Goal: Information Seeking & Learning: Learn about a topic

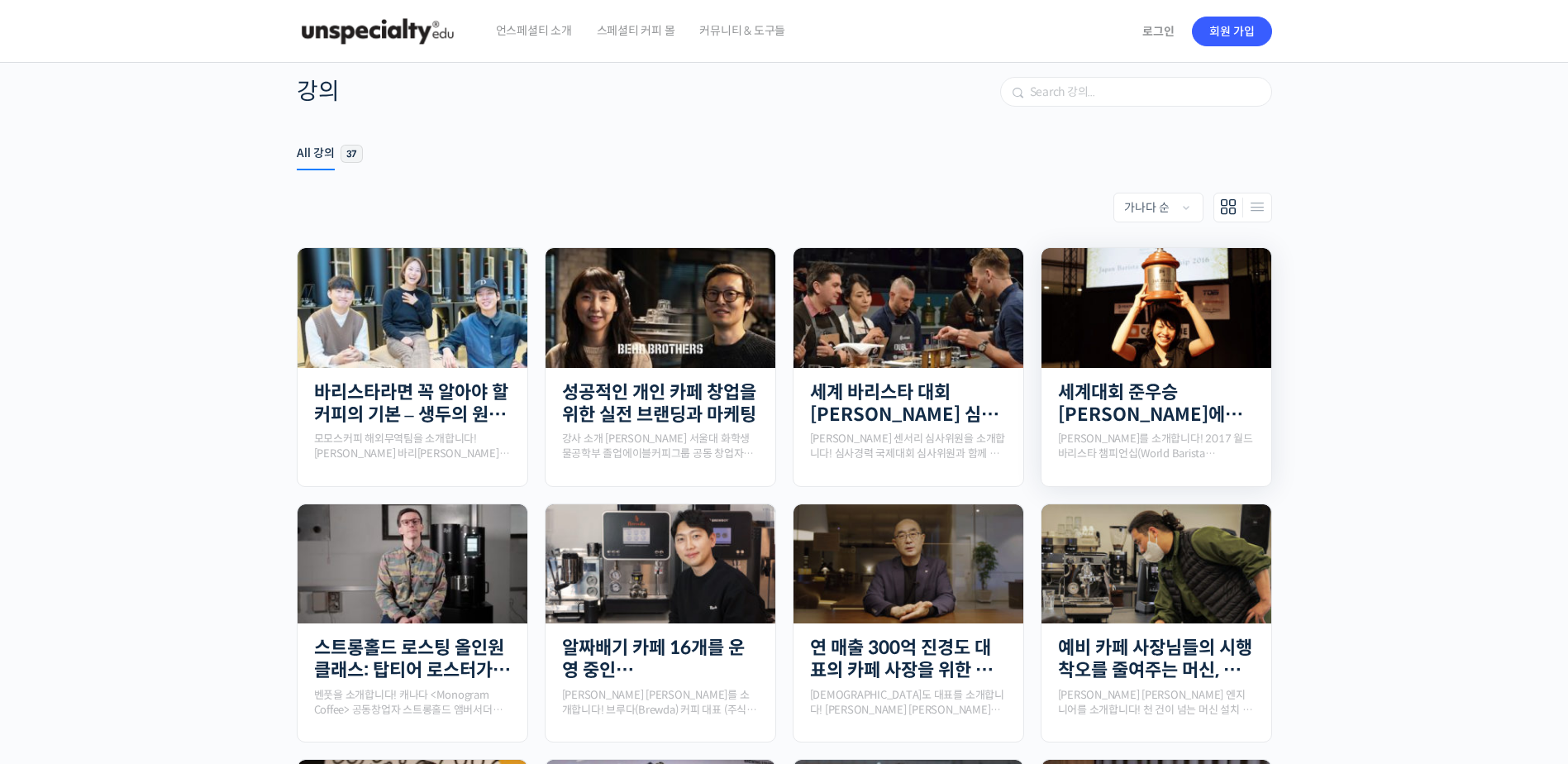
click at [1244, 307] on img at bounding box center [1156, 308] width 230 height 153
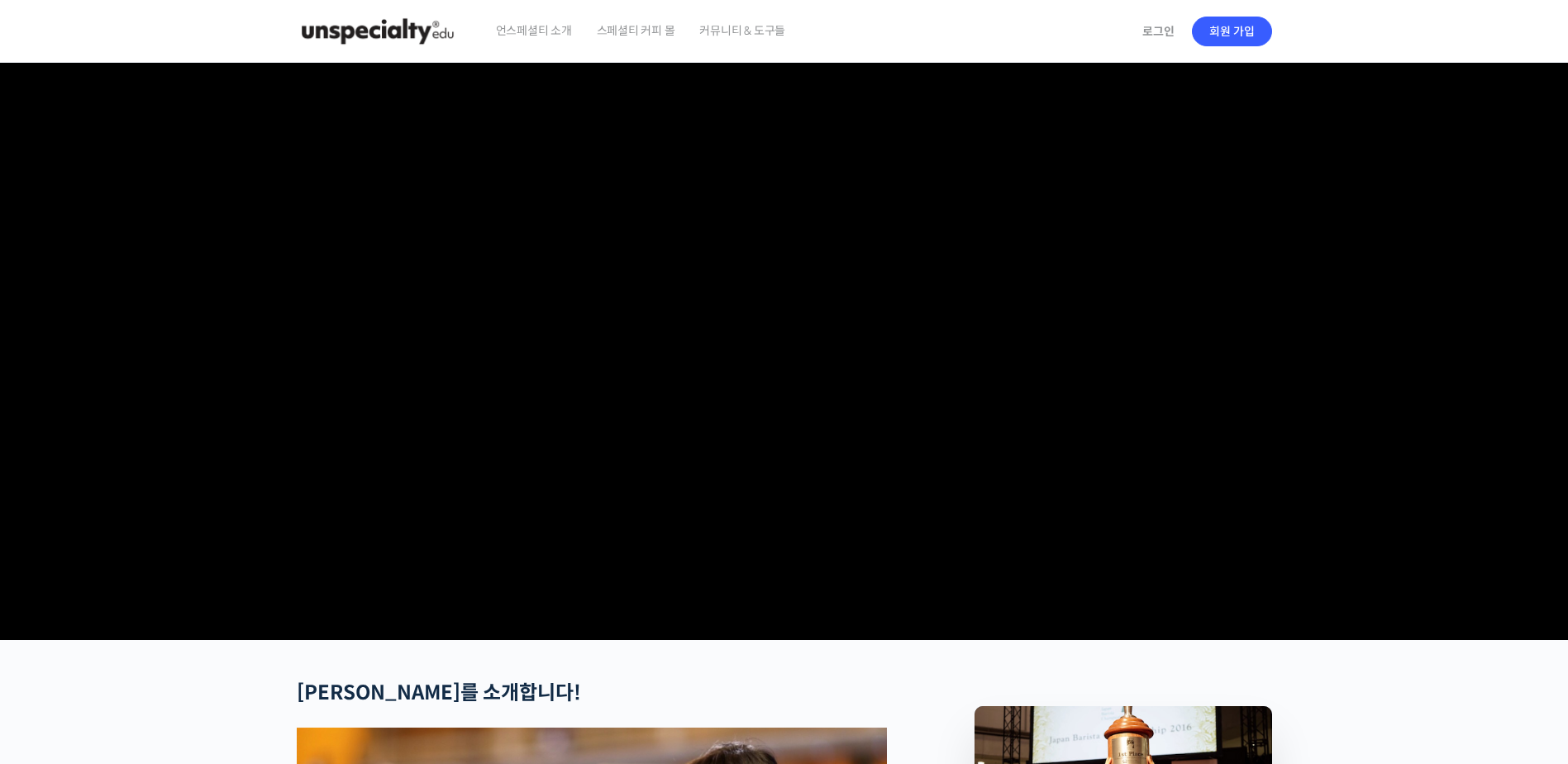
click at [821, 242] on video at bounding box center [784, 347] width 975 height 570
click at [814, 445] on video at bounding box center [784, 347] width 975 height 570
click at [860, 332] on video at bounding box center [784, 347] width 975 height 570
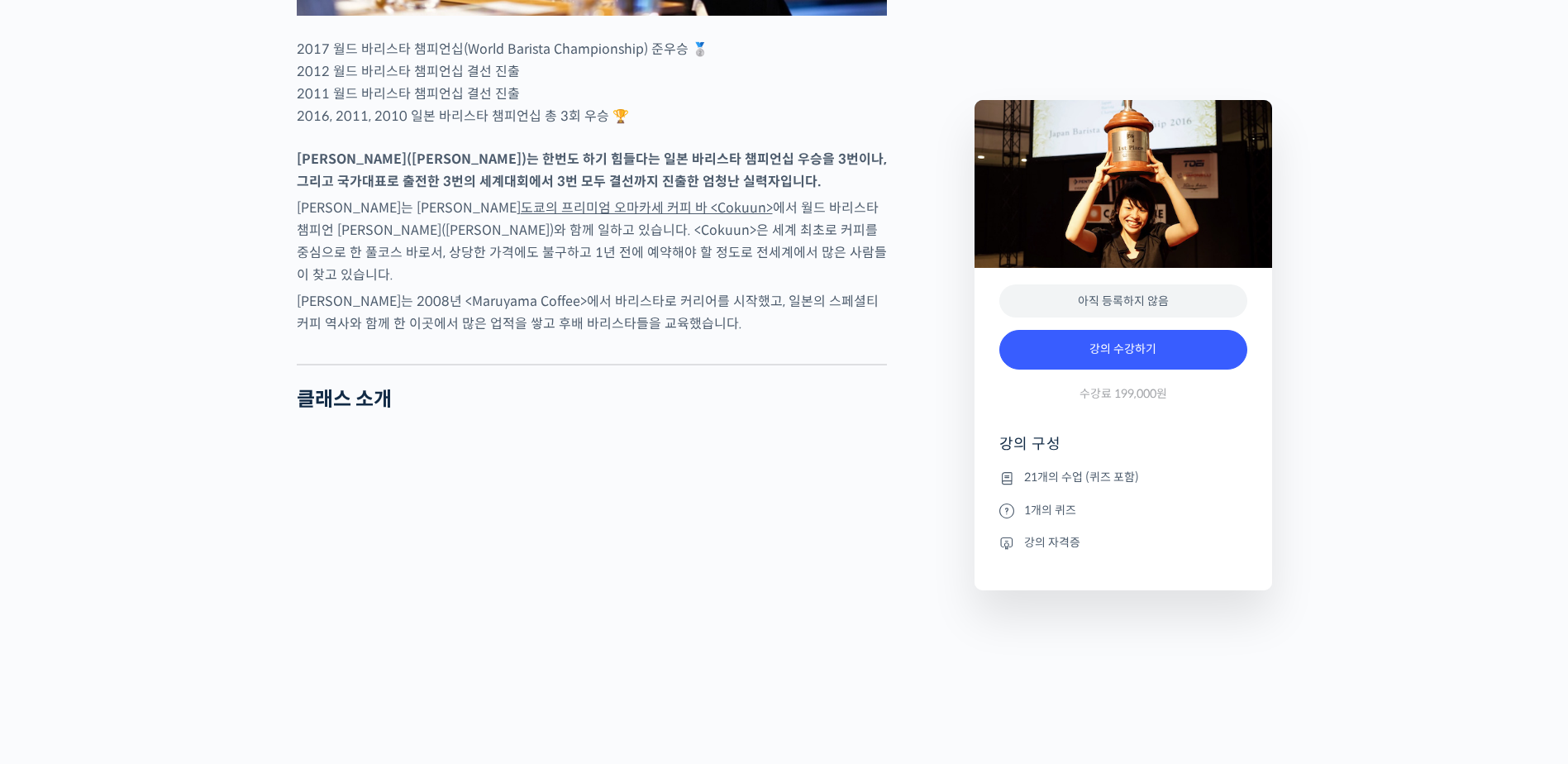
scroll to position [1240, 0]
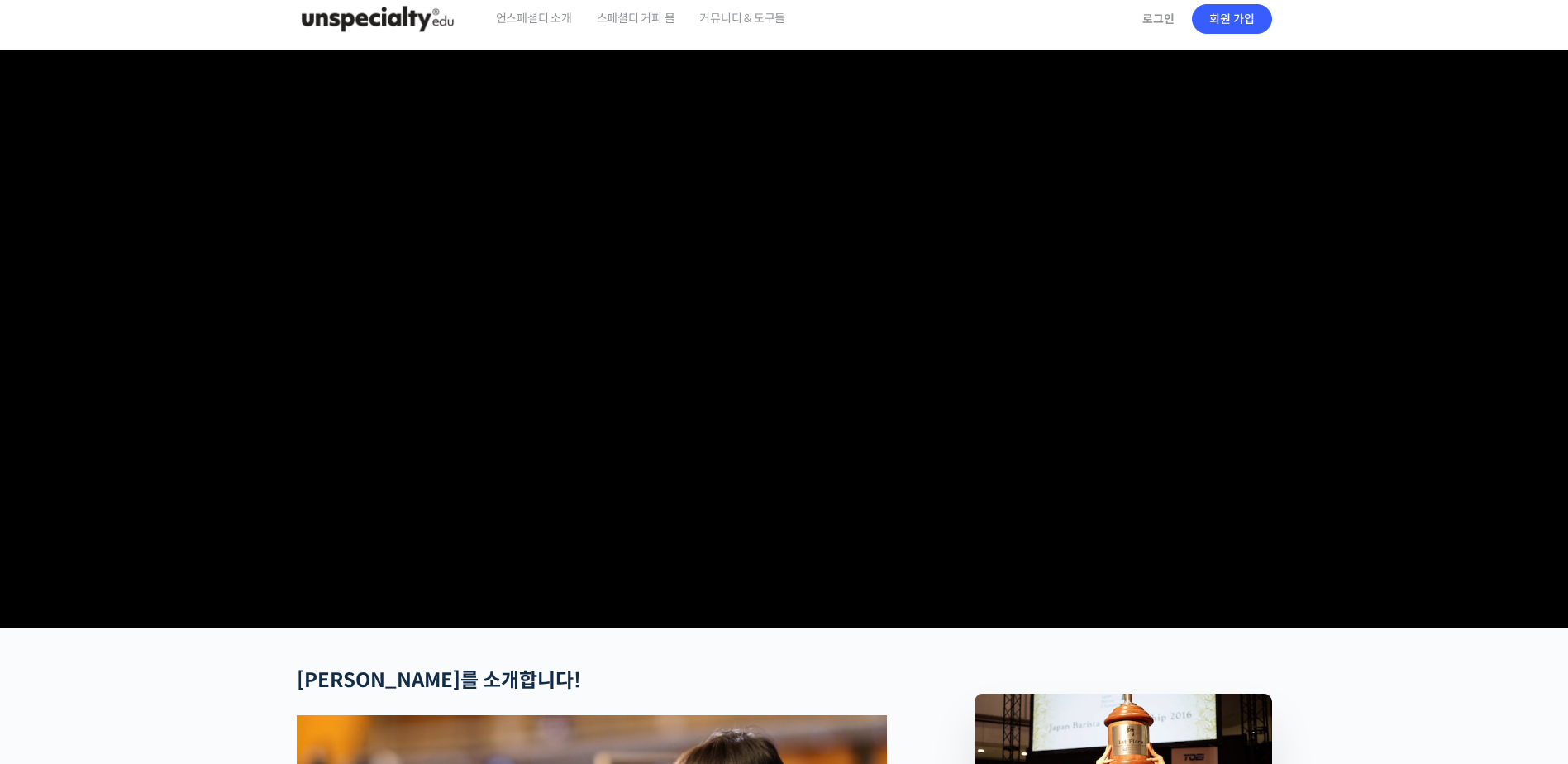
scroll to position [0, 0]
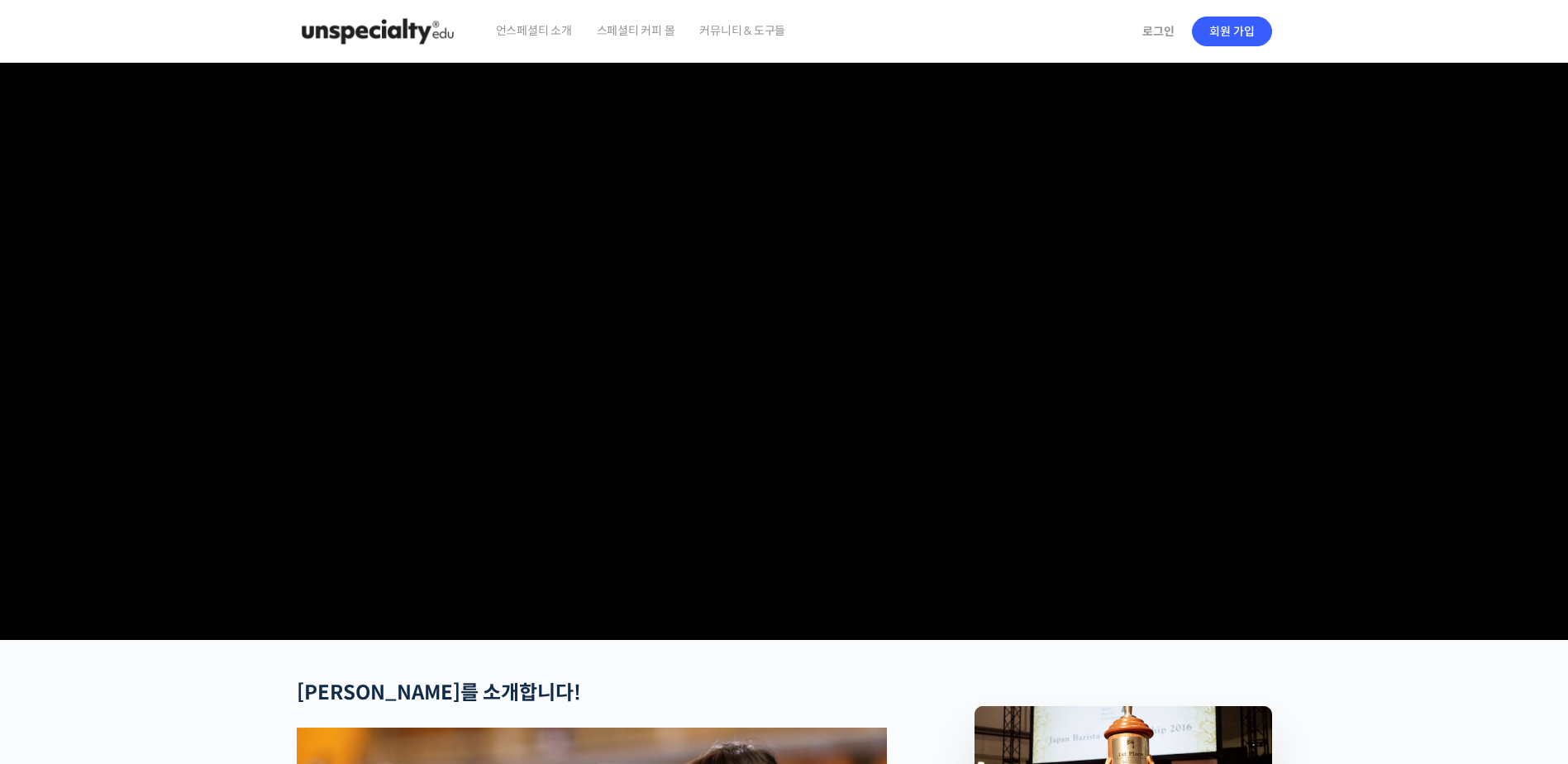
click at [537, 22] on span "언스페셜티 소개" at bounding box center [533, 30] width 76 height 63
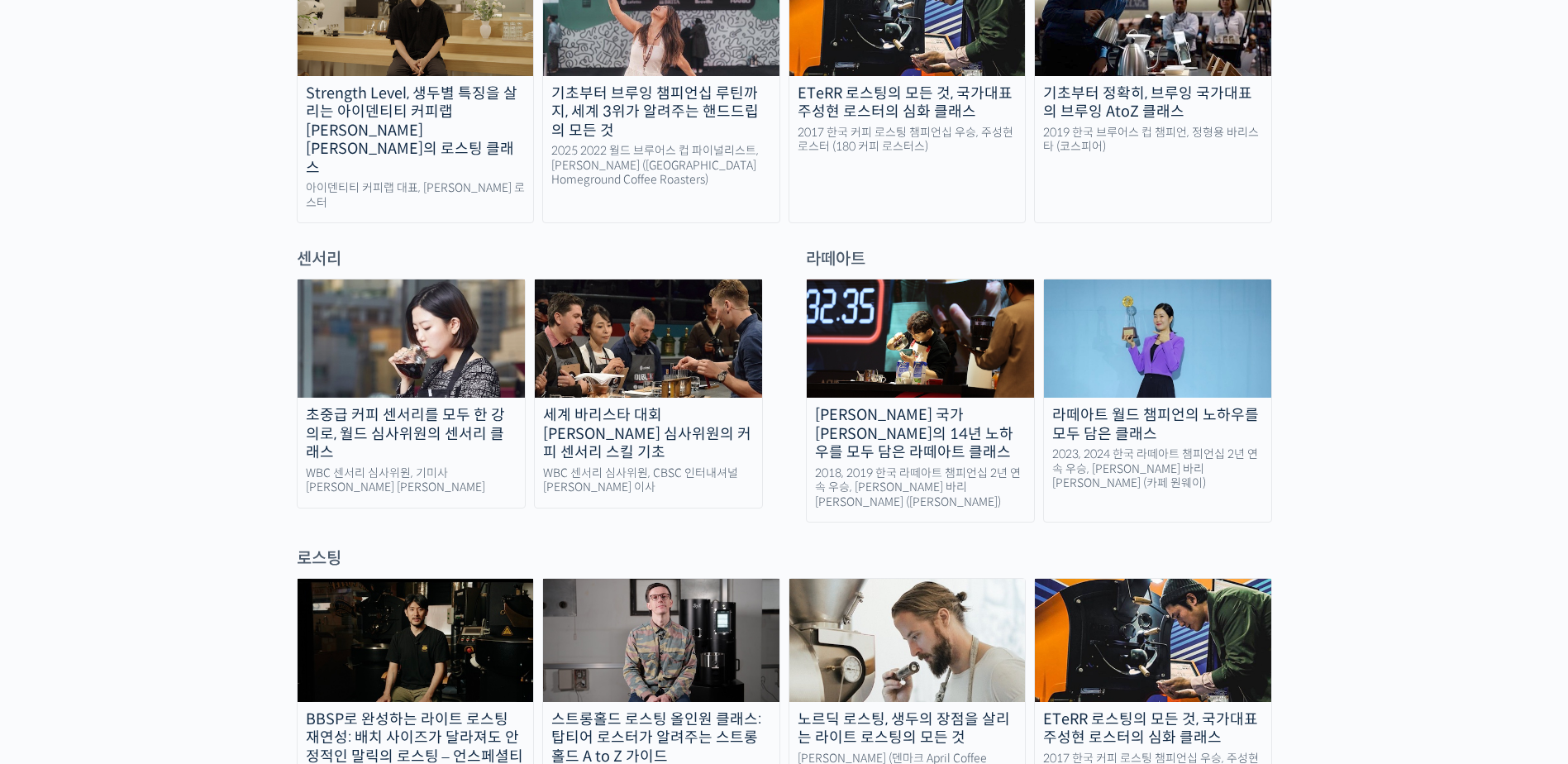
scroll to position [909, 0]
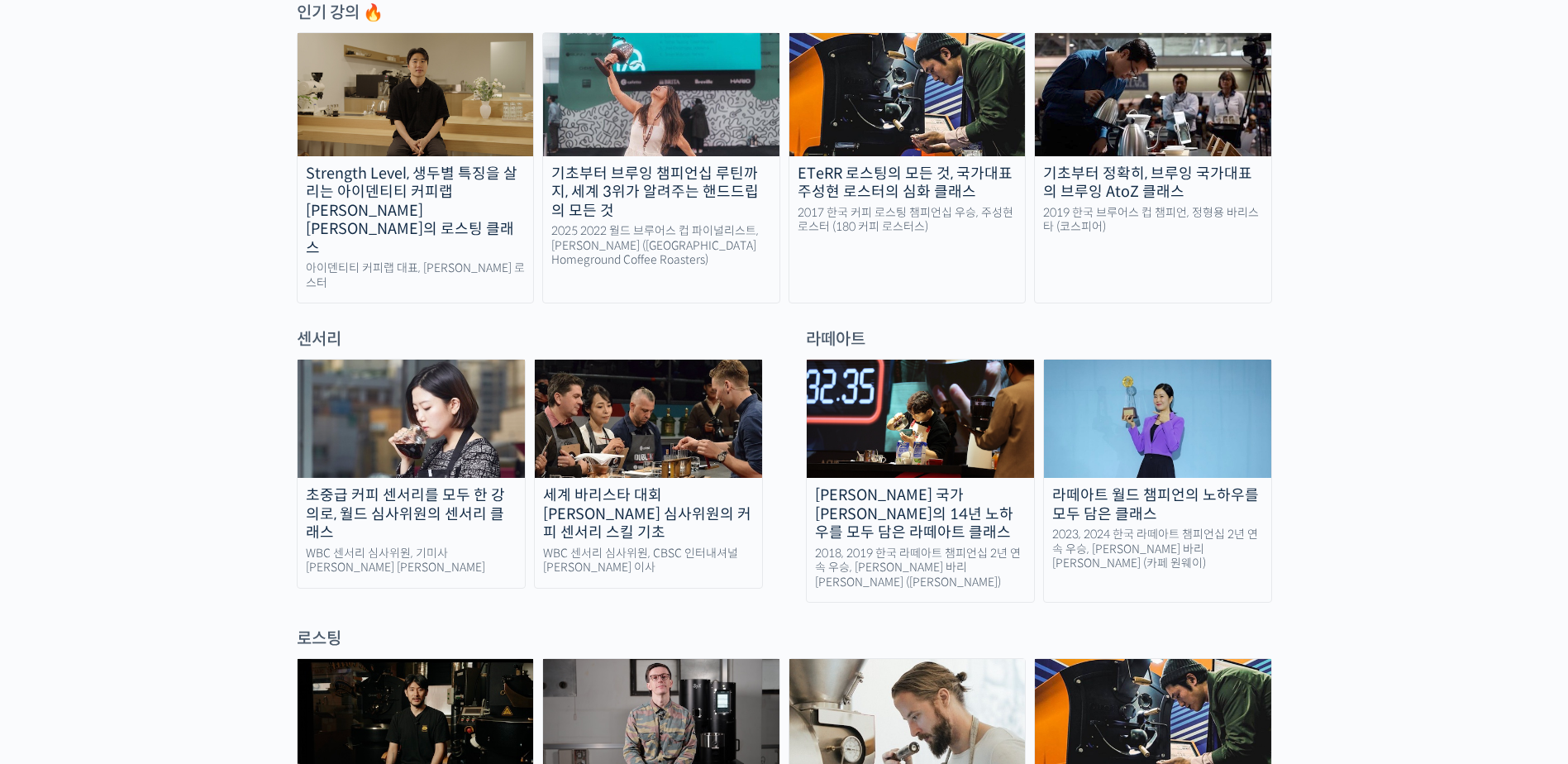
click at [429, 366] on img at bounding box center [411, 418] width 227 height 118
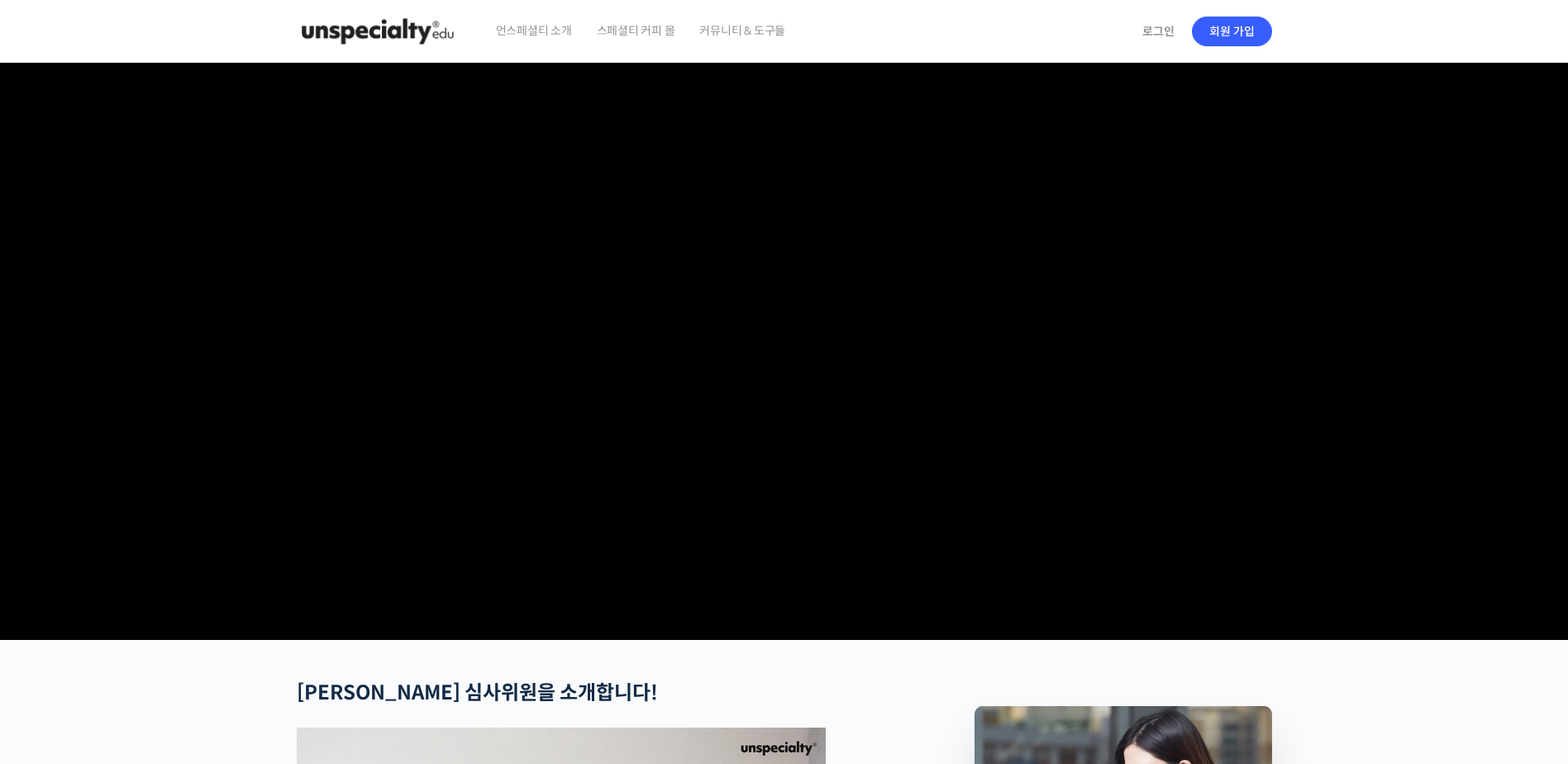
checkbox input "true"
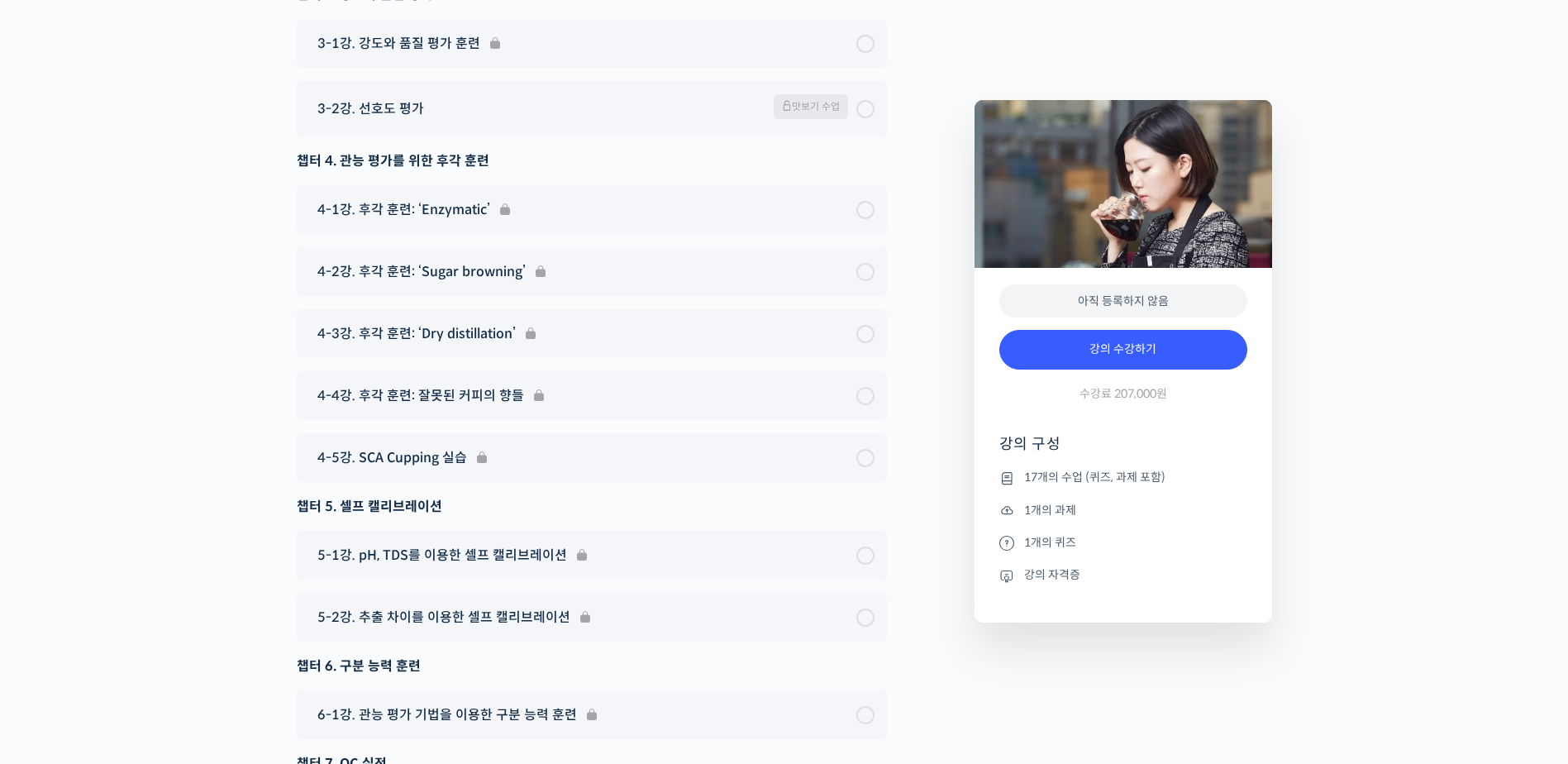
scroll to position [11076, 0]
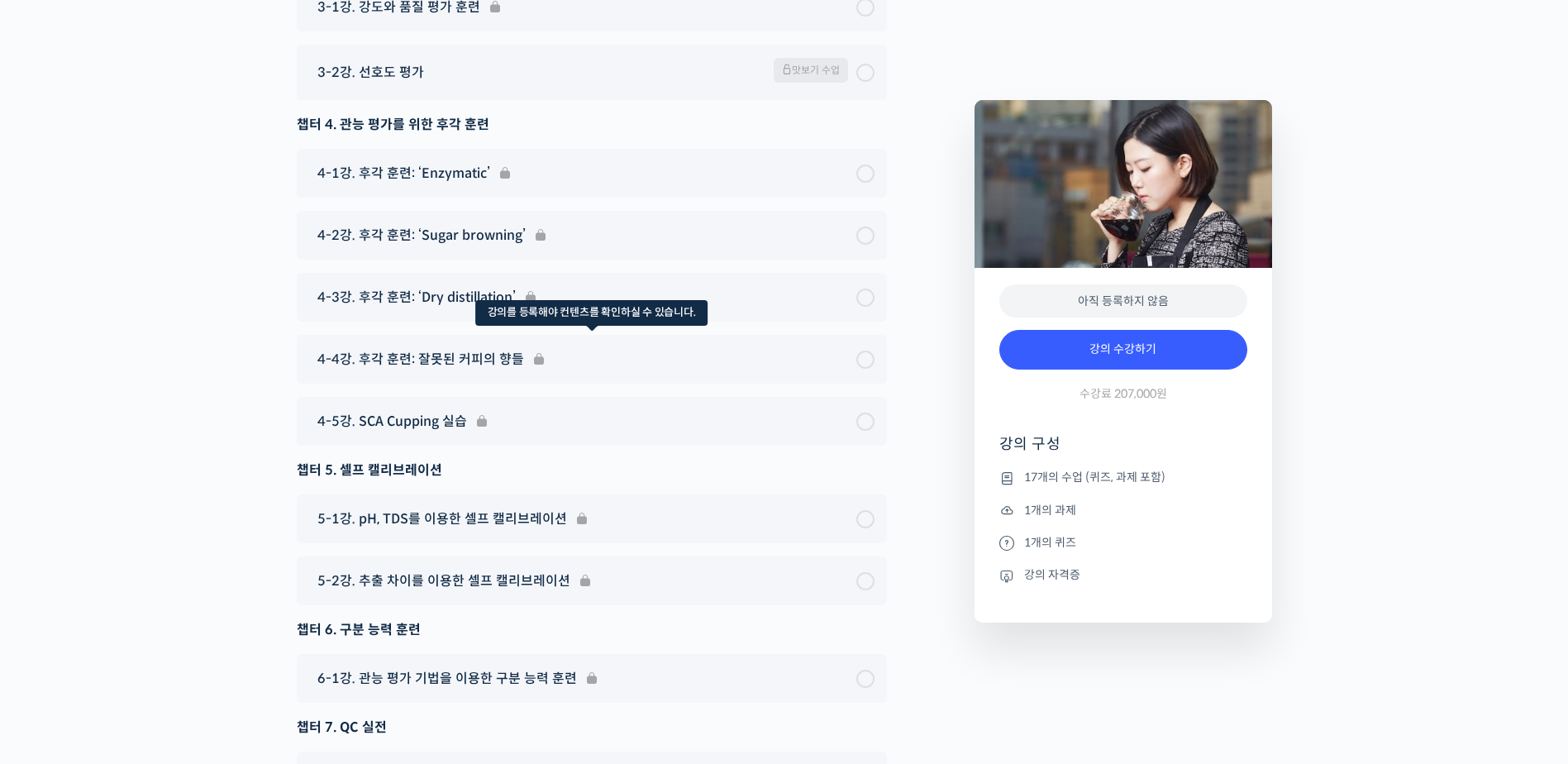
click at [486, 345] on div "4-4강. 후각 훈련: 잘못된 커피의 향들" at bounding box center [592, 358] width 590 height 49
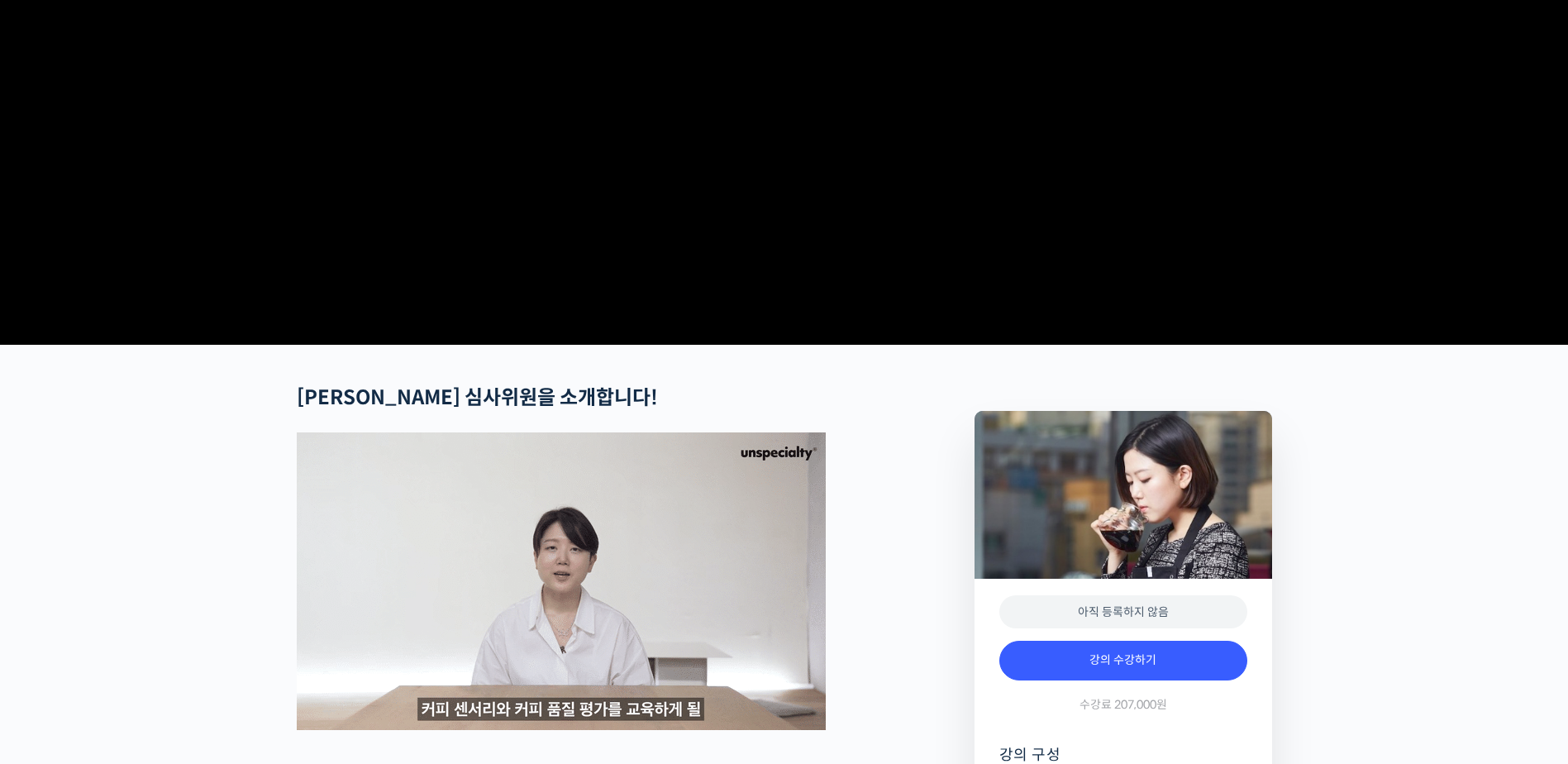
scroll to position [0, 0]
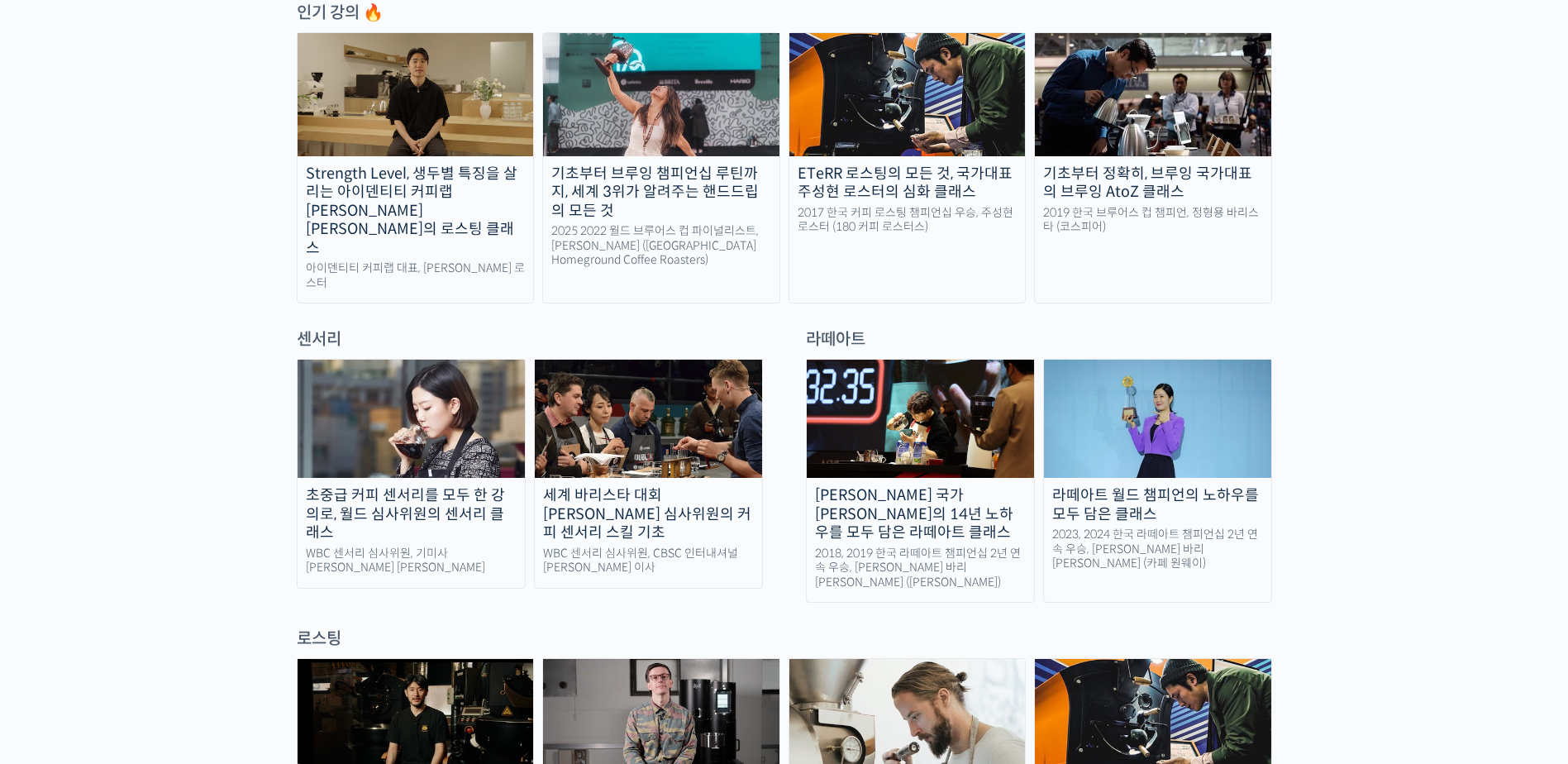
click at [1195, 380] on img at bounding box center [1157, 418] width 227 height 118
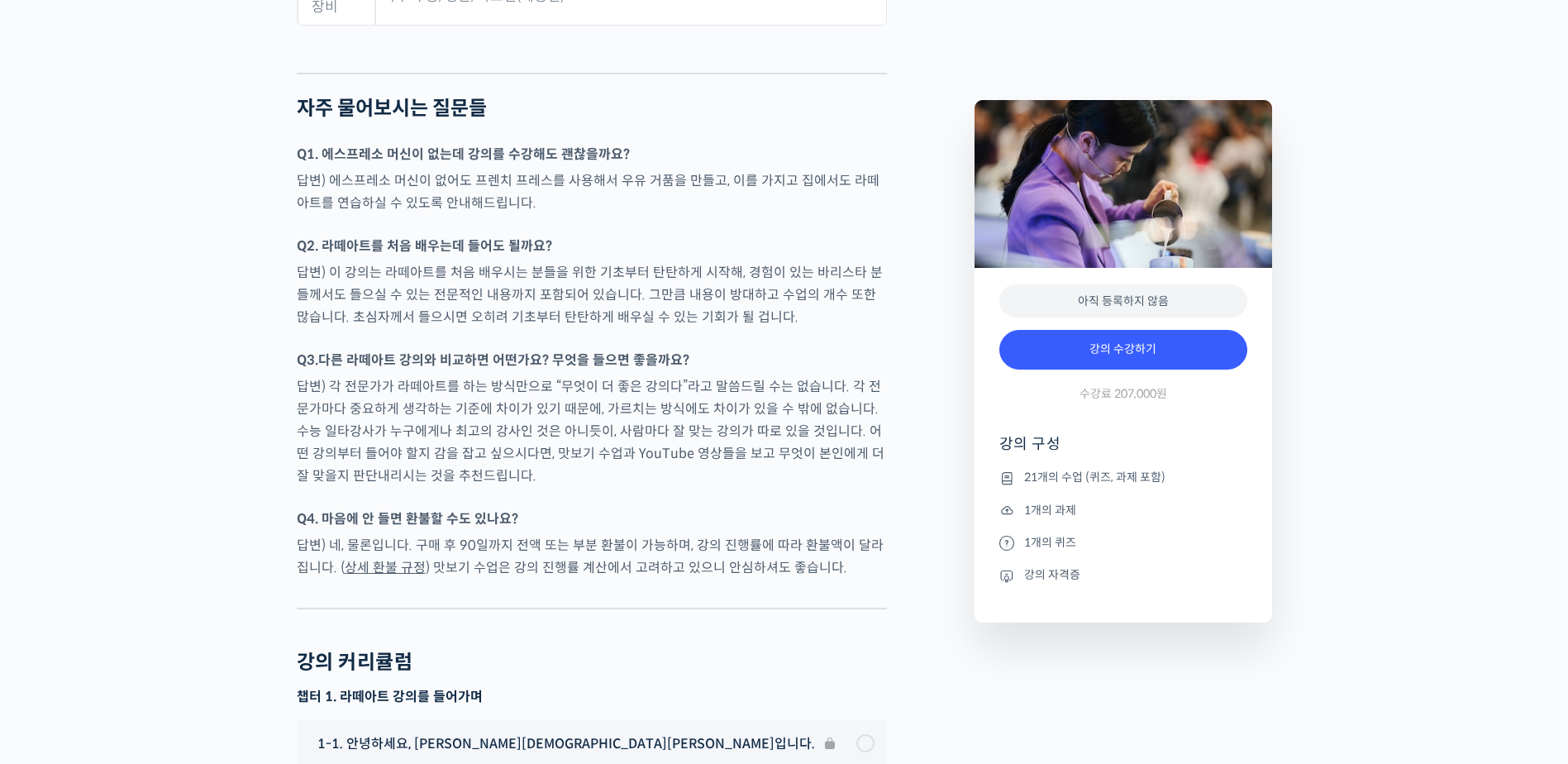
scroll to position [7899, 0]
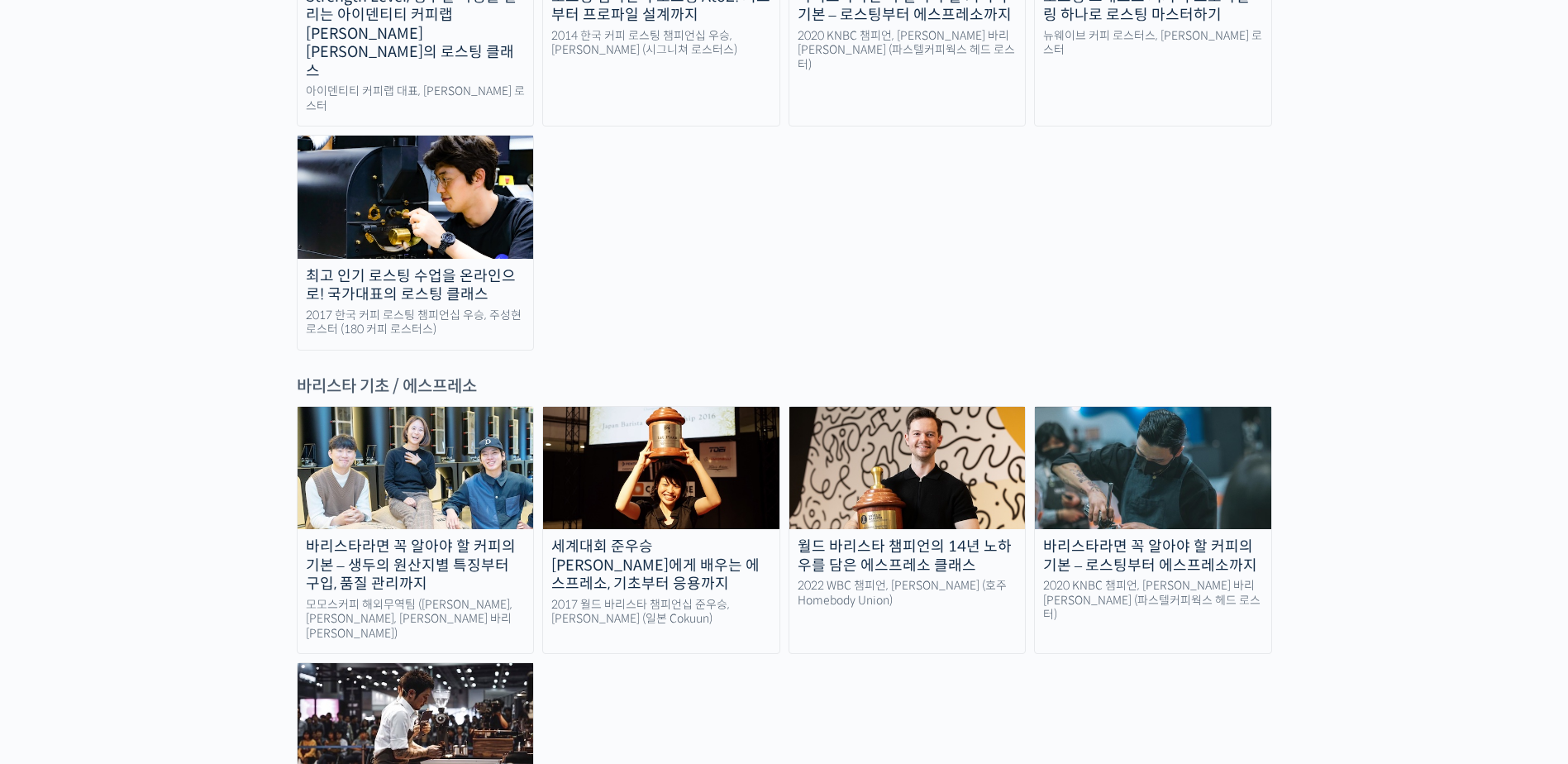
scroll to position [1984, 0]
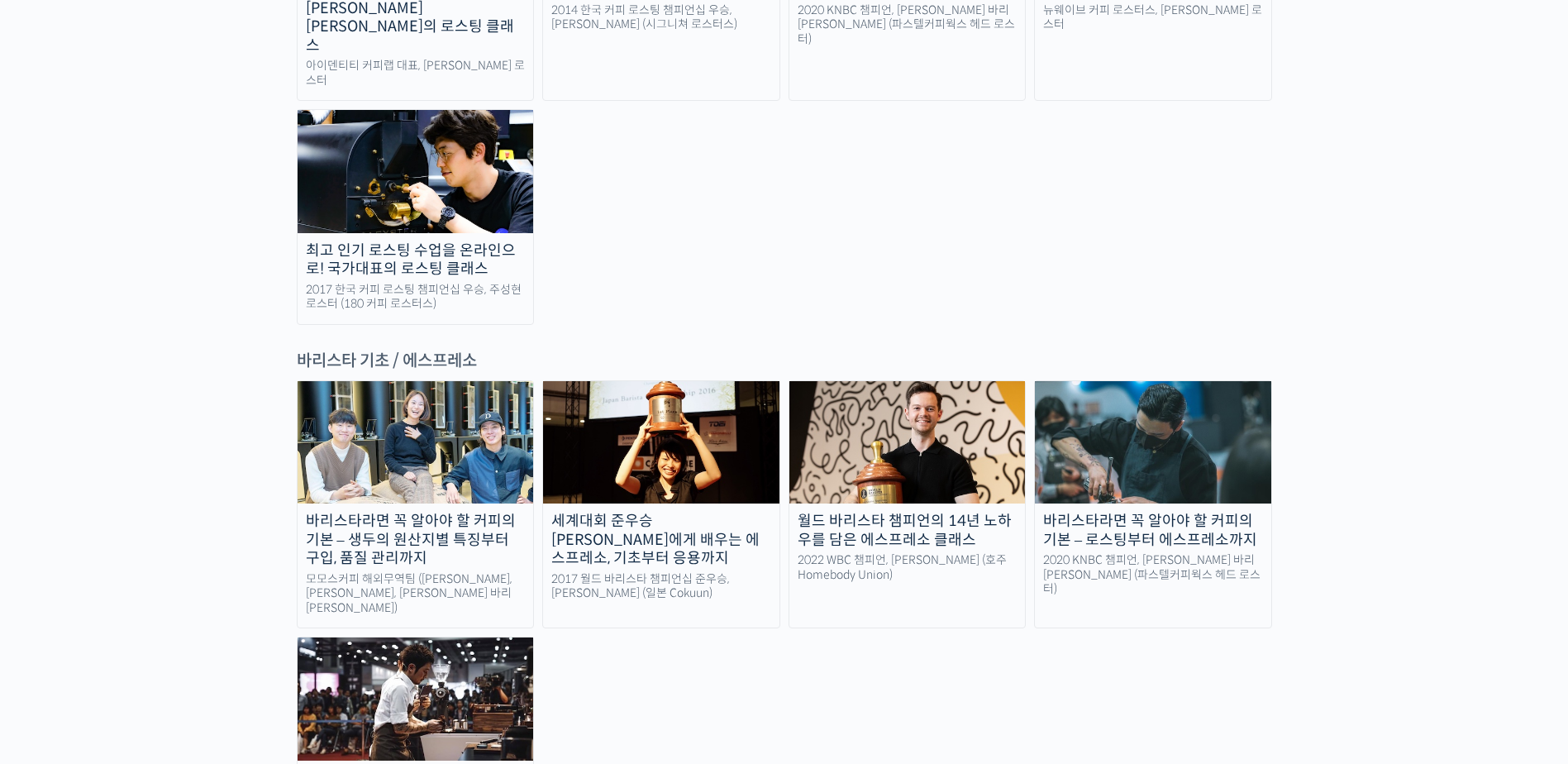
click at [909, 381] on img at bounding box center [908, 442] width 237 height 123
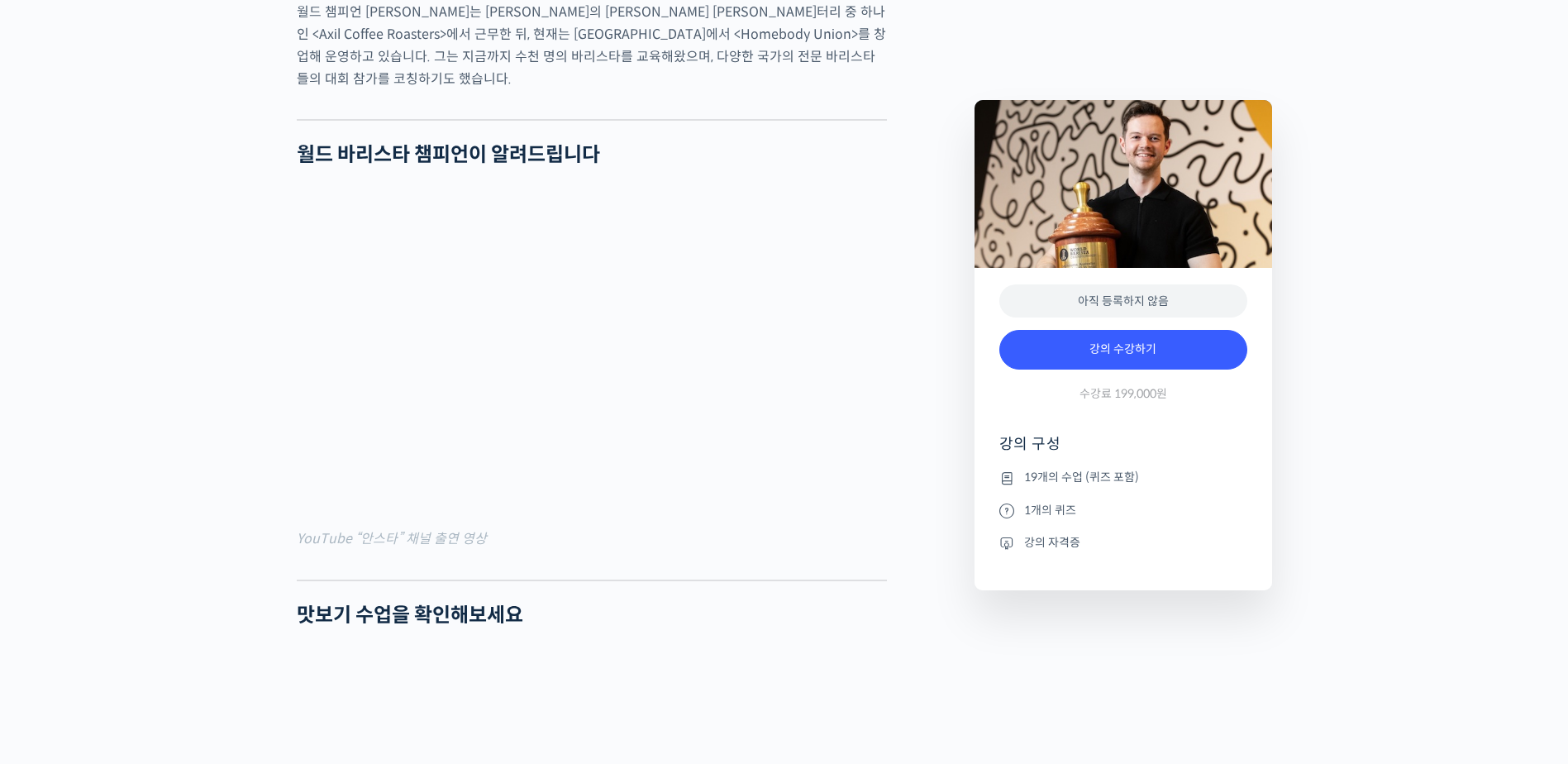
scroll to position [1240, 0]
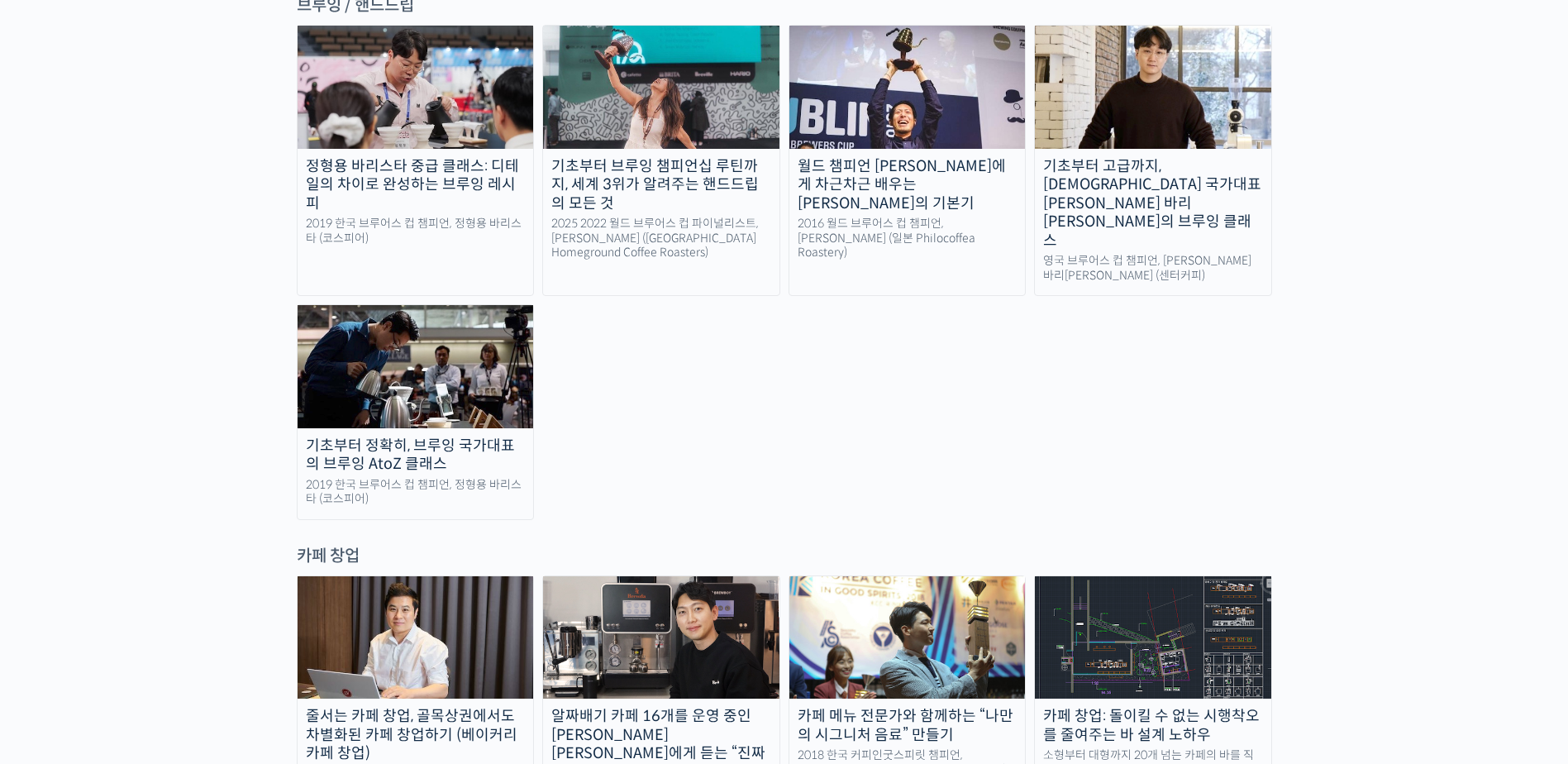
scroll to position [2975, 0]
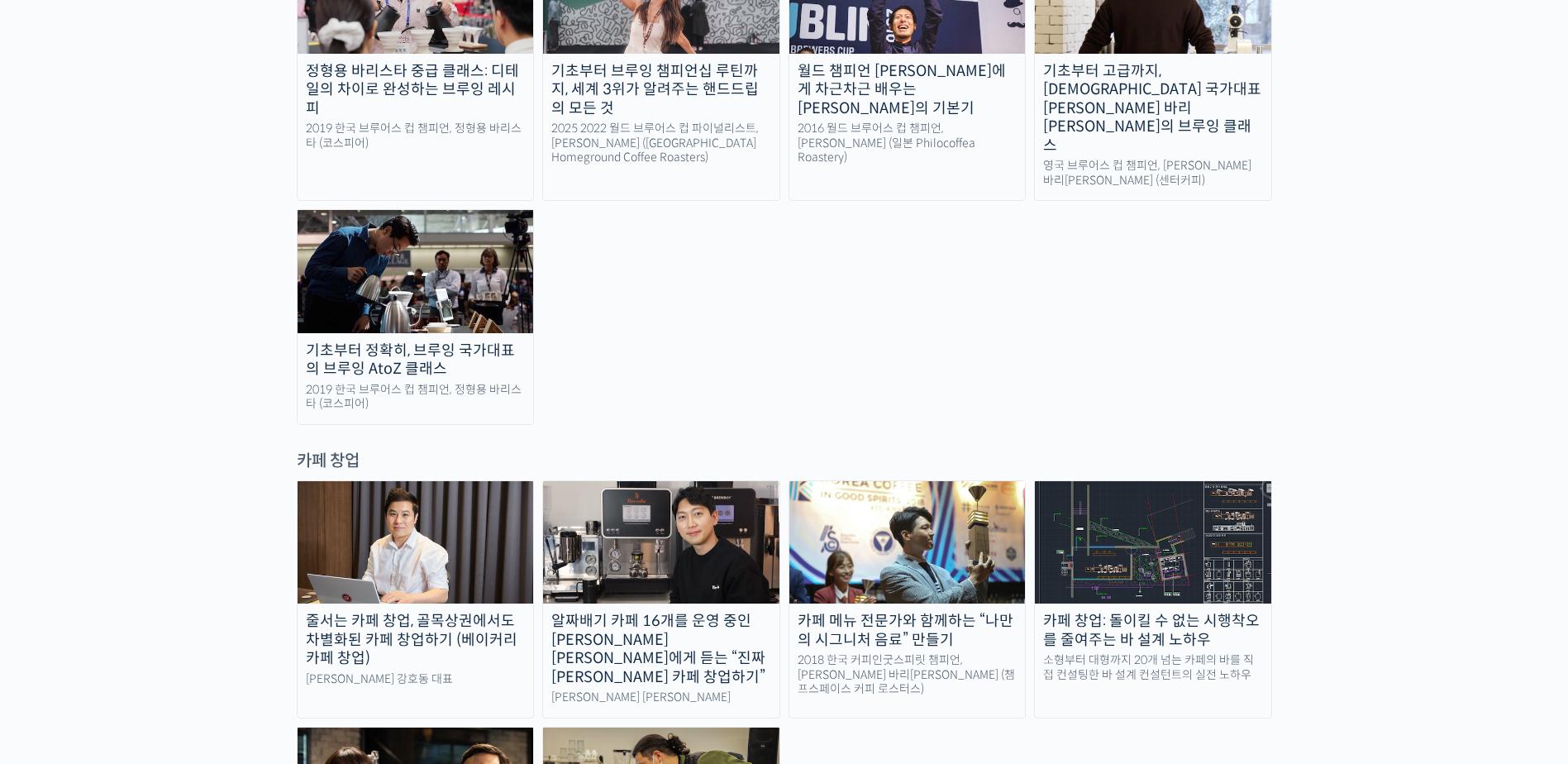
click at [1156, 481] on img at bounding box center [1153, 542] width 237 height 123
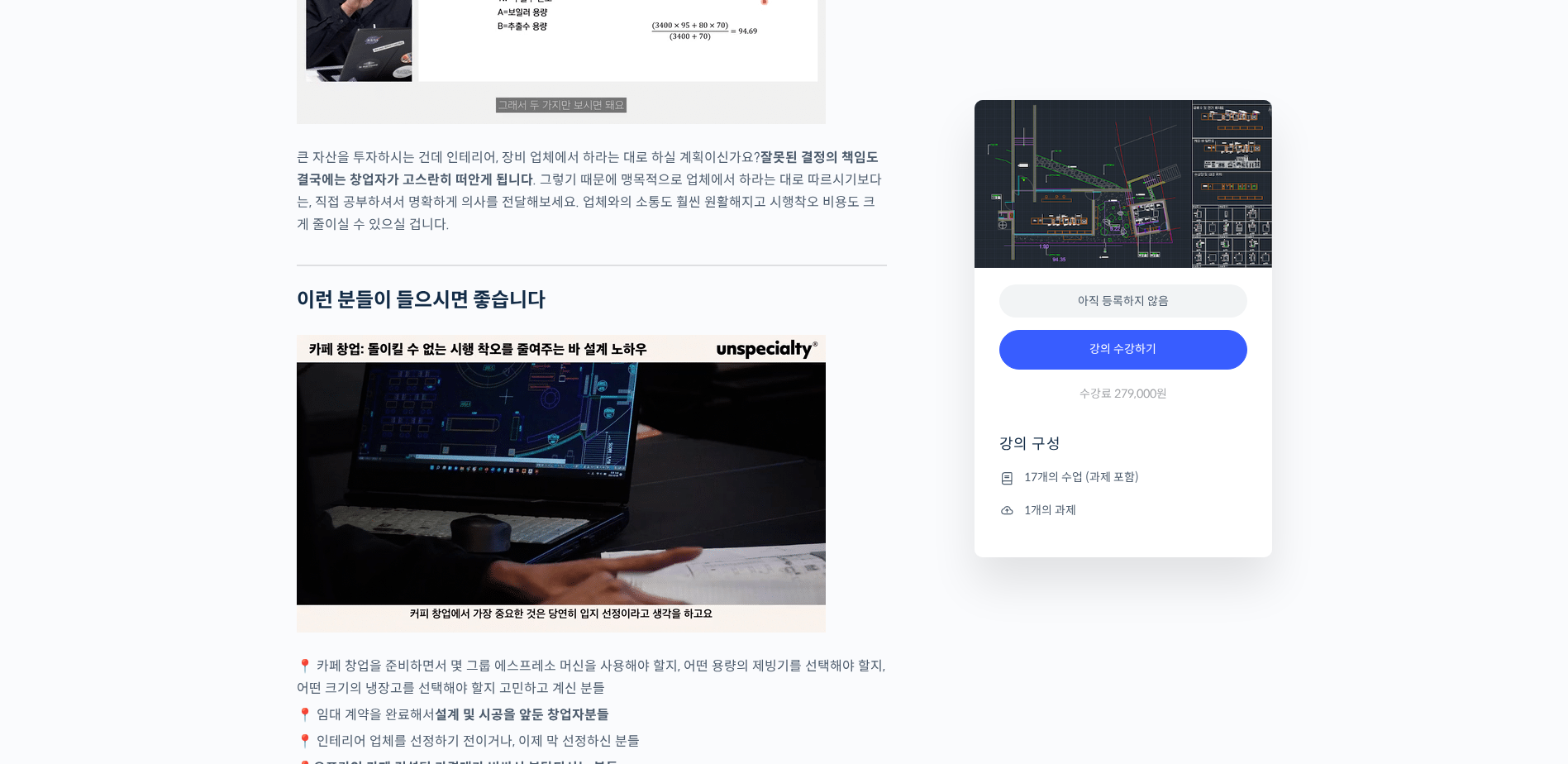
scroll to position [2562, 0]
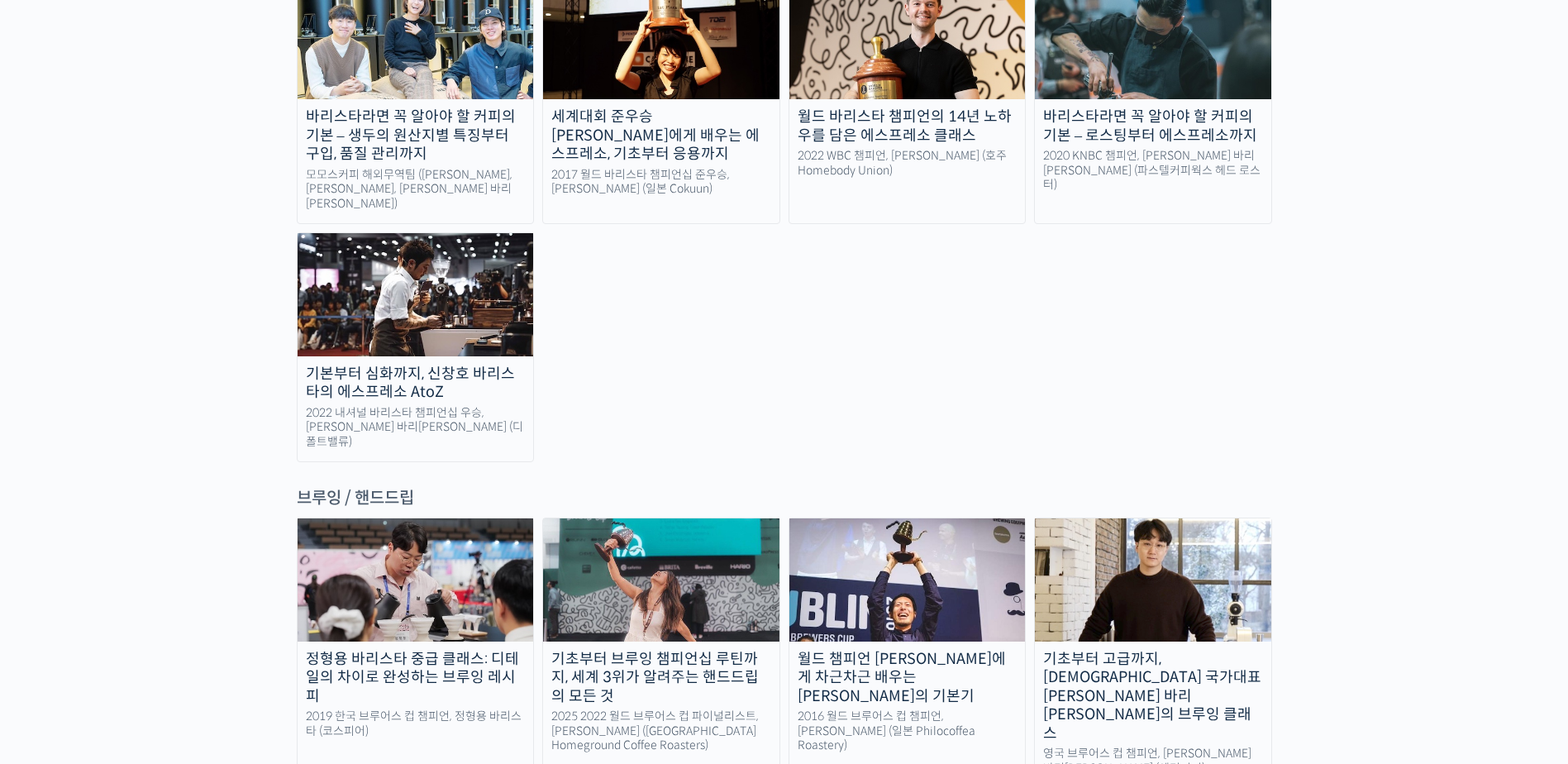
scroll to position [2397, 0]
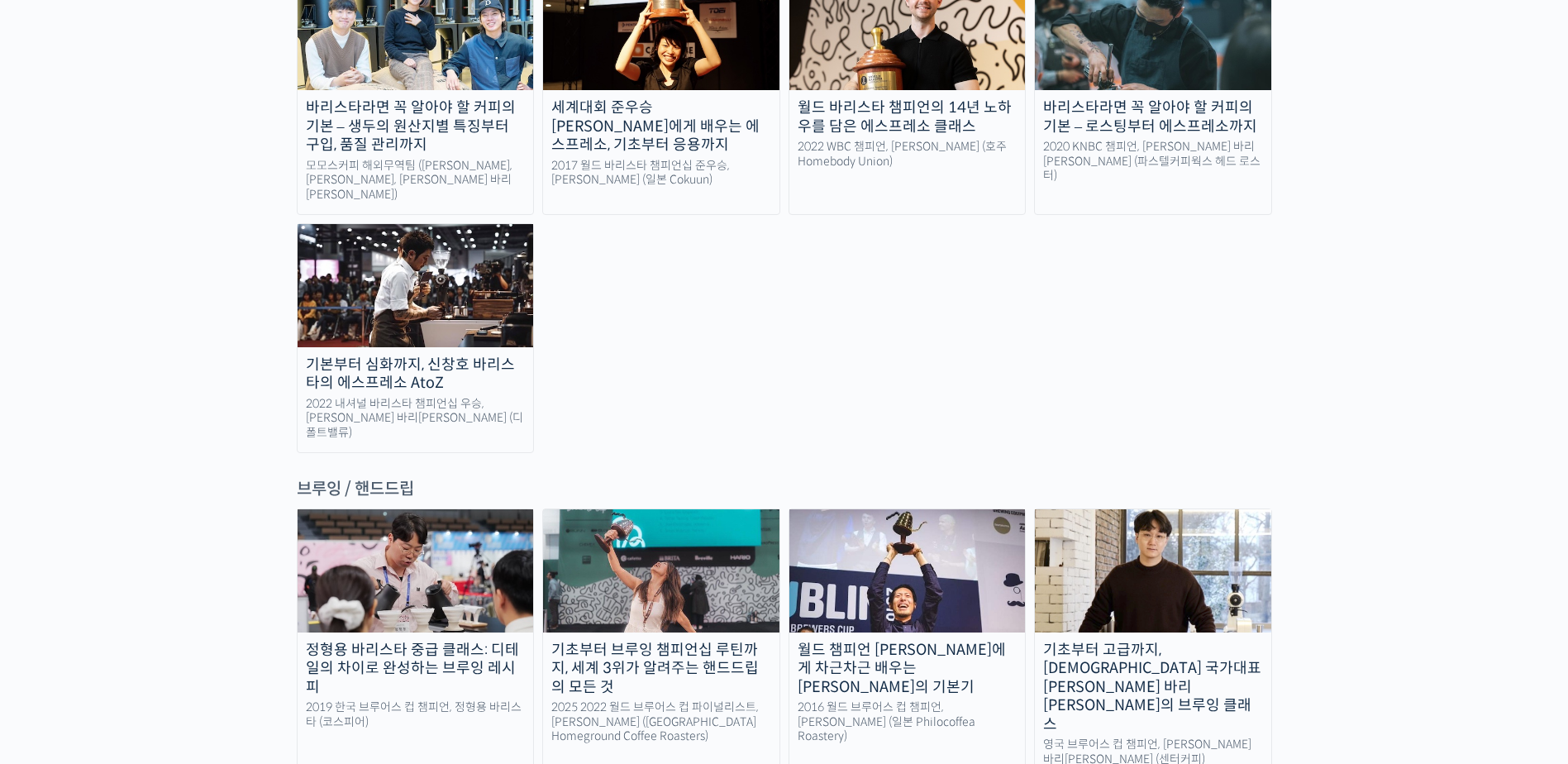
click at [908, 509] on img at bounding box center [908, 570] width 237 height 123
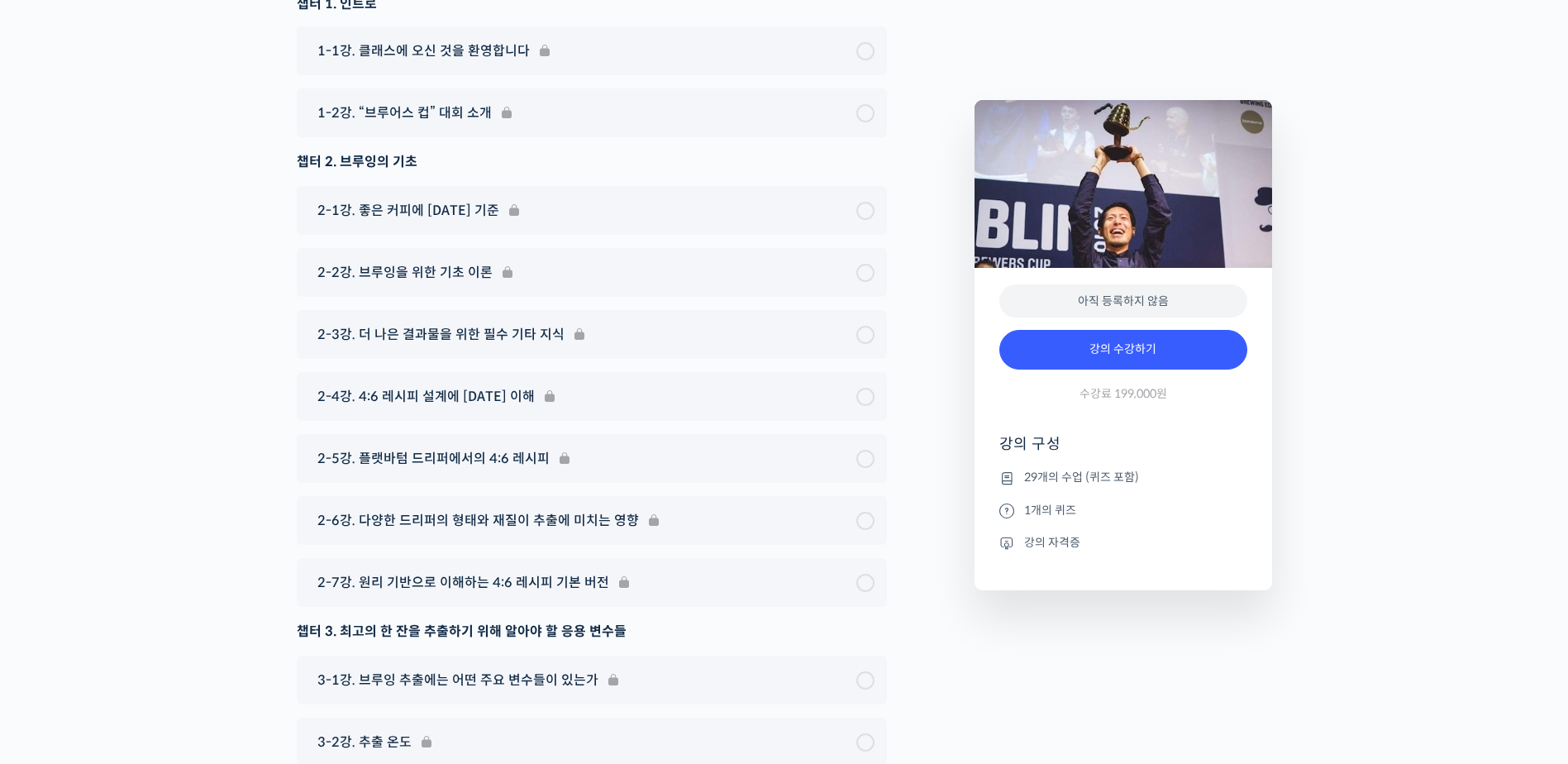
scroll to position [7108, 0]
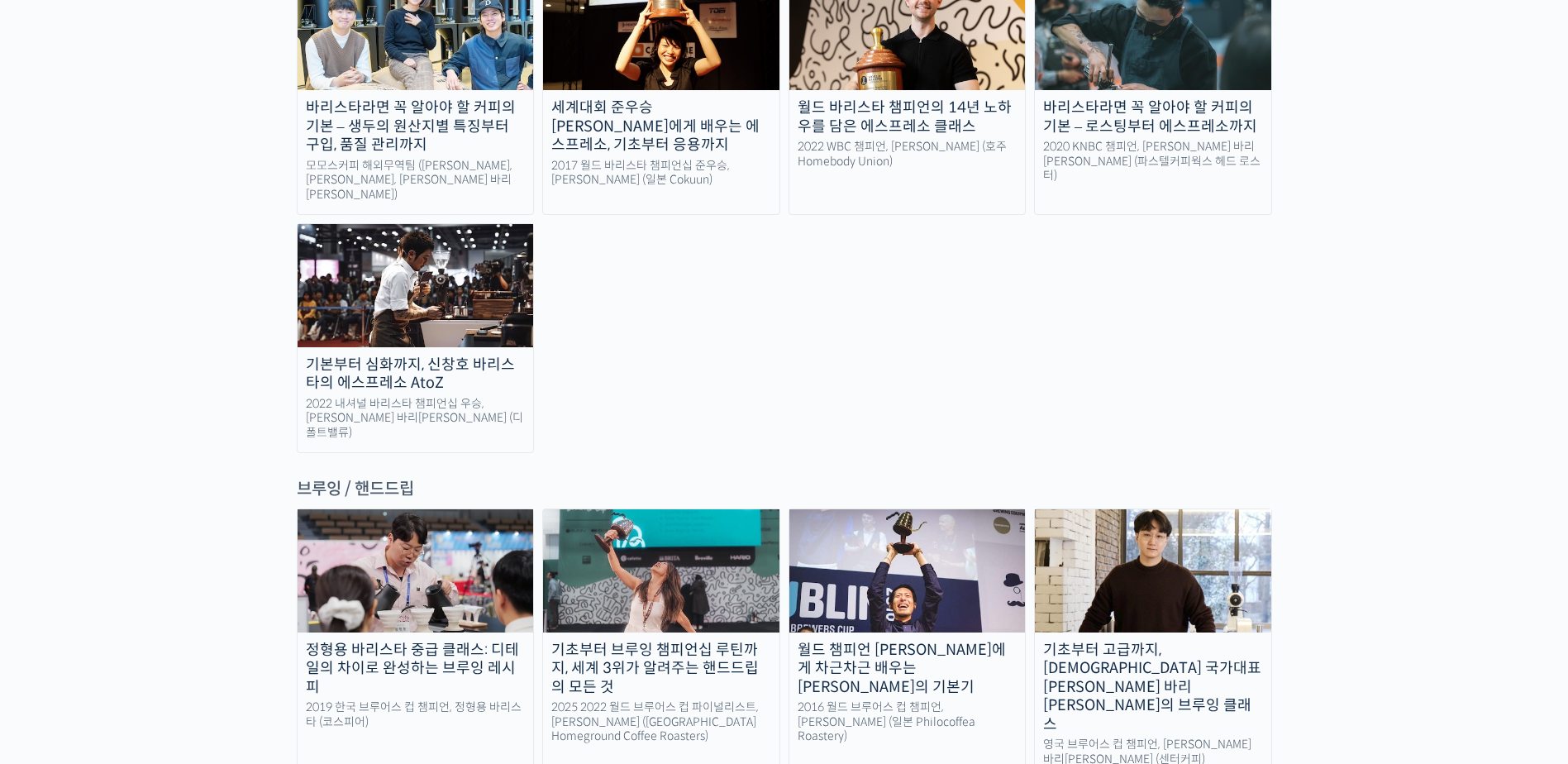
click at [1164, 509] on img at bounding box center [1153, 570] width 237 height 123
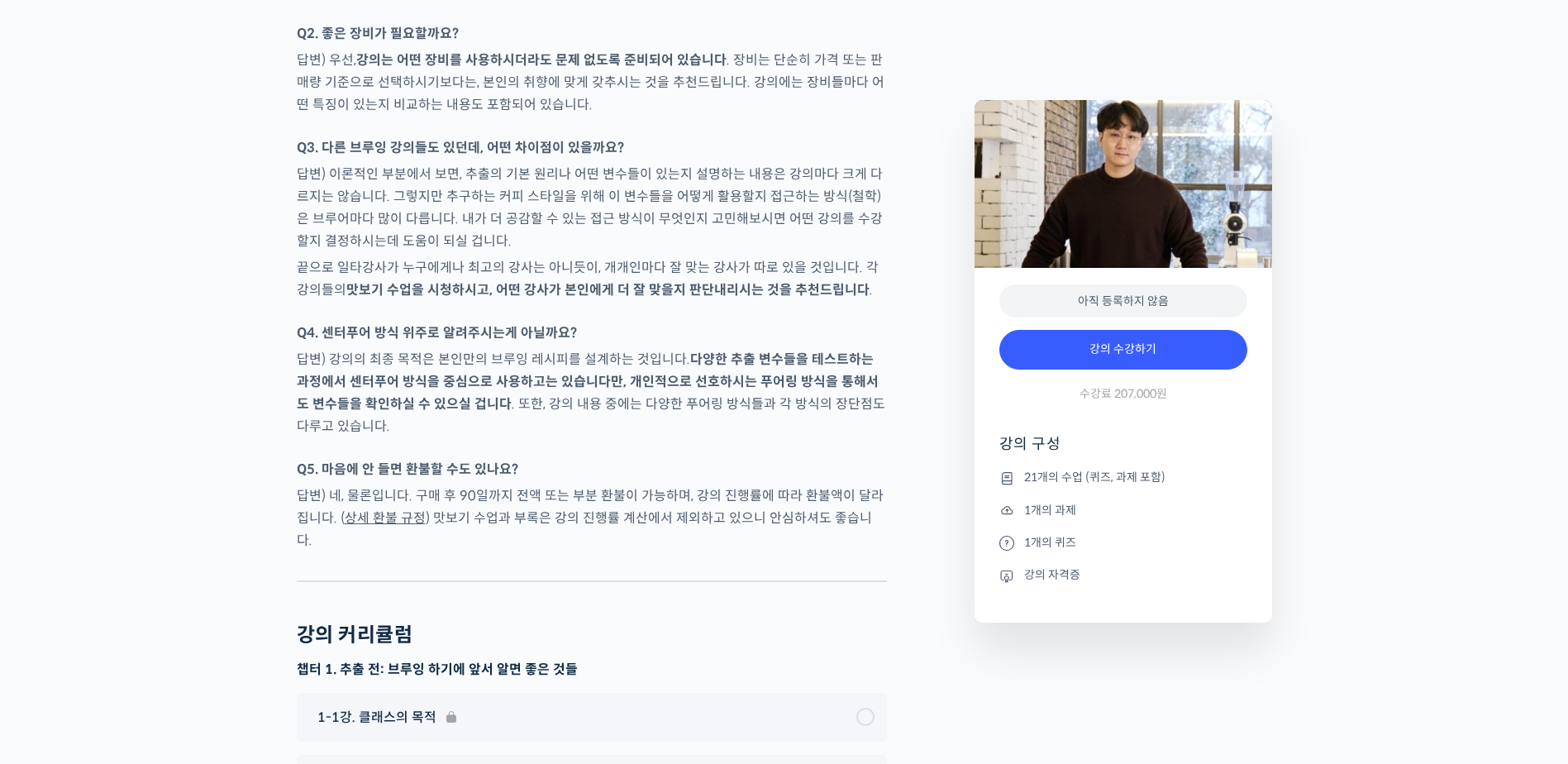
scroll to position [7439, 0]
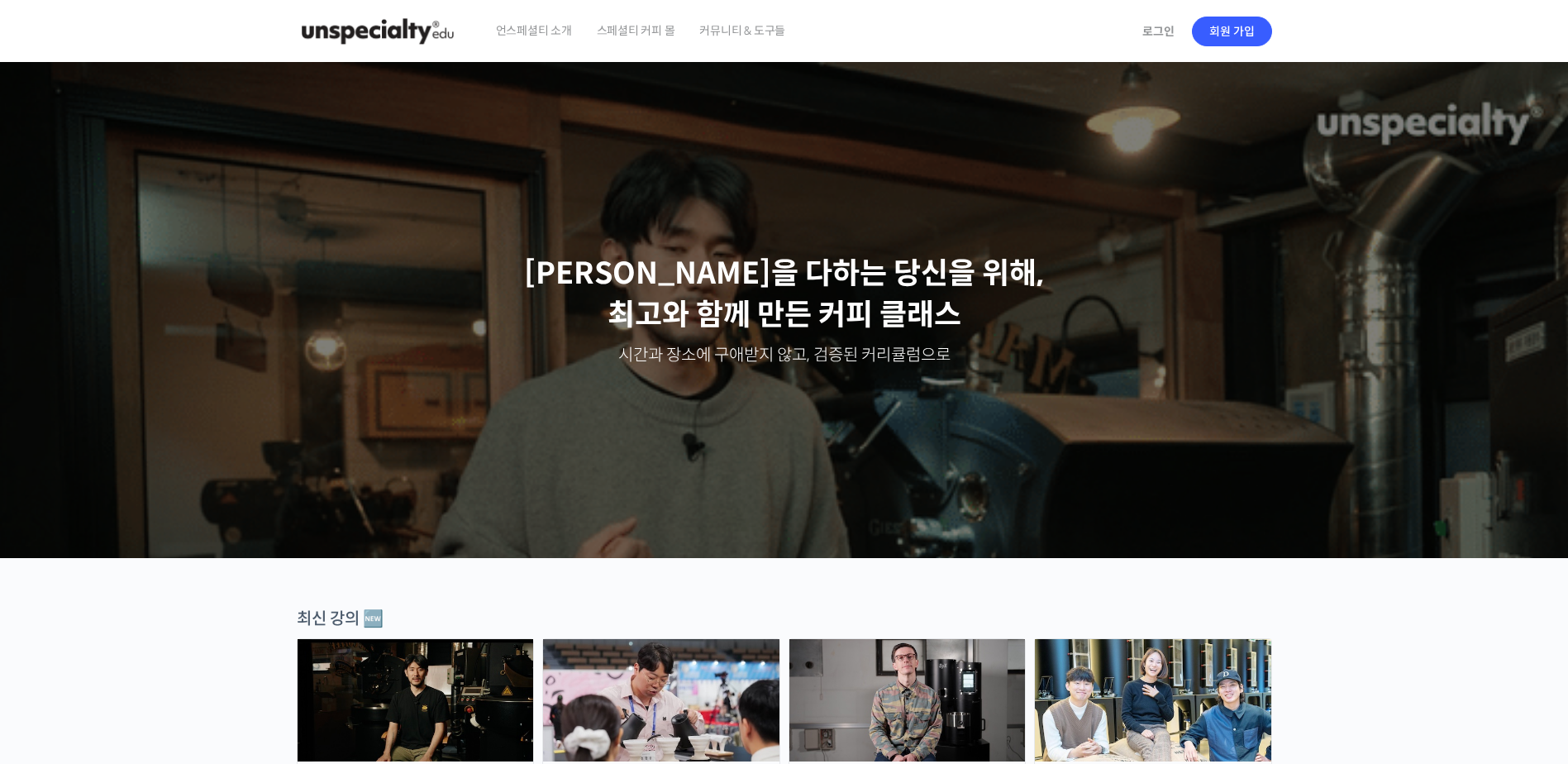
click at [618, 34] on span "스페셜티 커피 몰" at bounding box center [636, 30] width 79 height 63
